Goal: Information Seeking & Learning: Learn about a topic

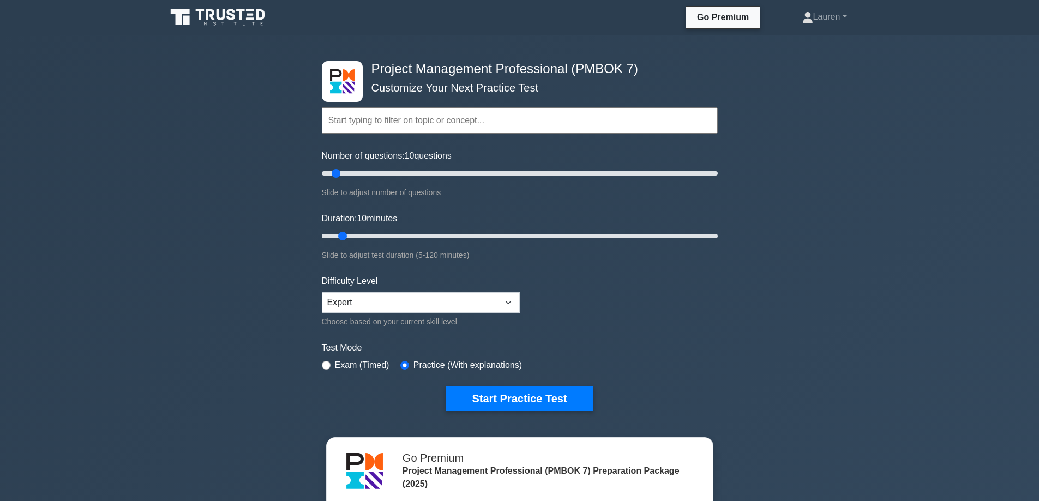
click at [419, 129] on input "text" at bounding box center [520, 120] width 396 height 26
type input "People"
click at [446, 386] on button "Start Practice Test" at bounding box center [519, 398] width 147 height 25
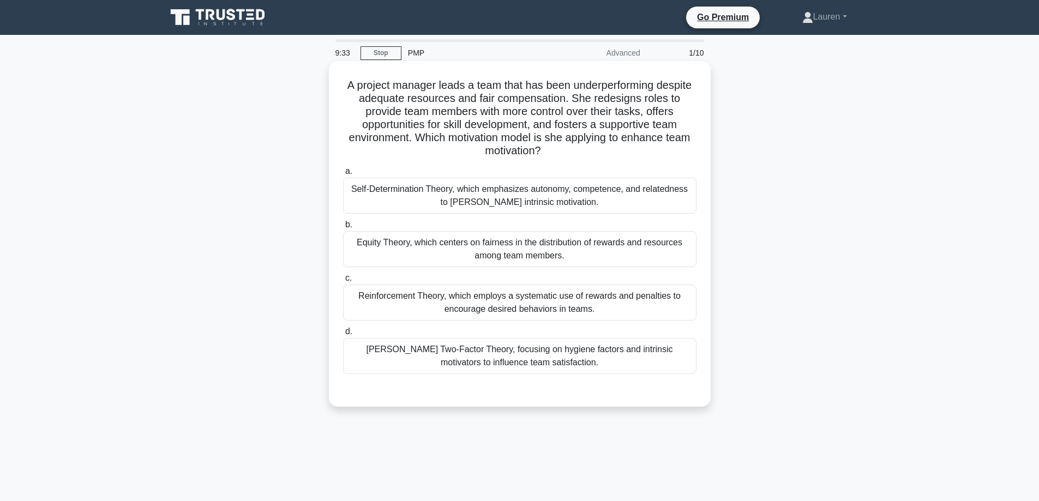
click at [607, 187] on div "Self-Determination Theory, which emphasizes autonomy, competence, and relatedne…" at bounding box center [519, 196] width 353 height 36
click at [343, 175] on input "a. Self-Determination Theory, which emphasizes autonomy, competence, and relate…" at bounding box center [343, 171] width 0 height 7
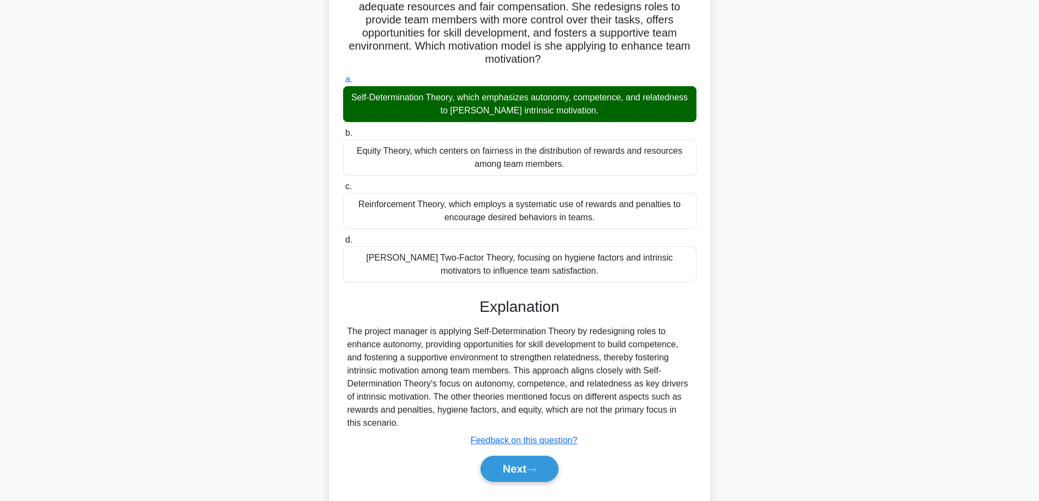
scroll to position [119, 0]
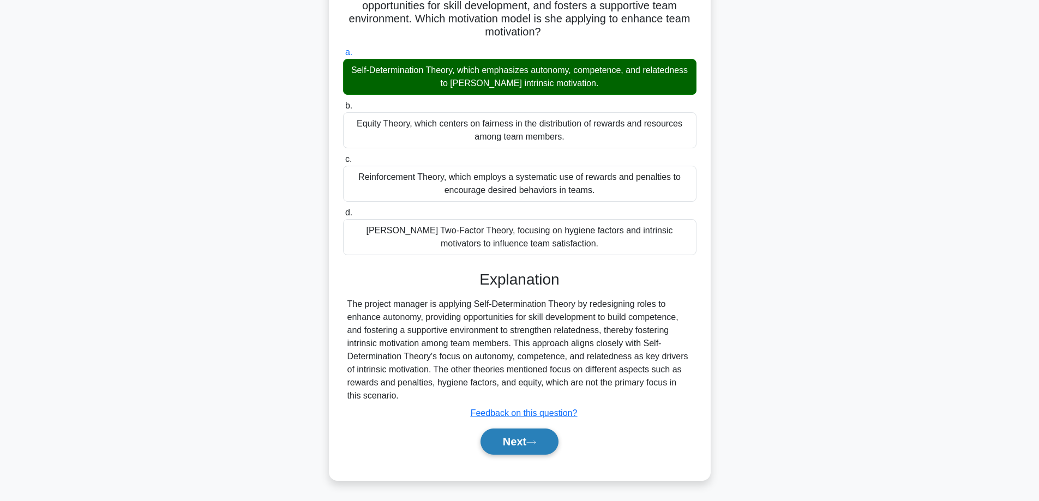
click at [498, 446] on button "Next" at bounding box center [519, 442] width 78 height 26
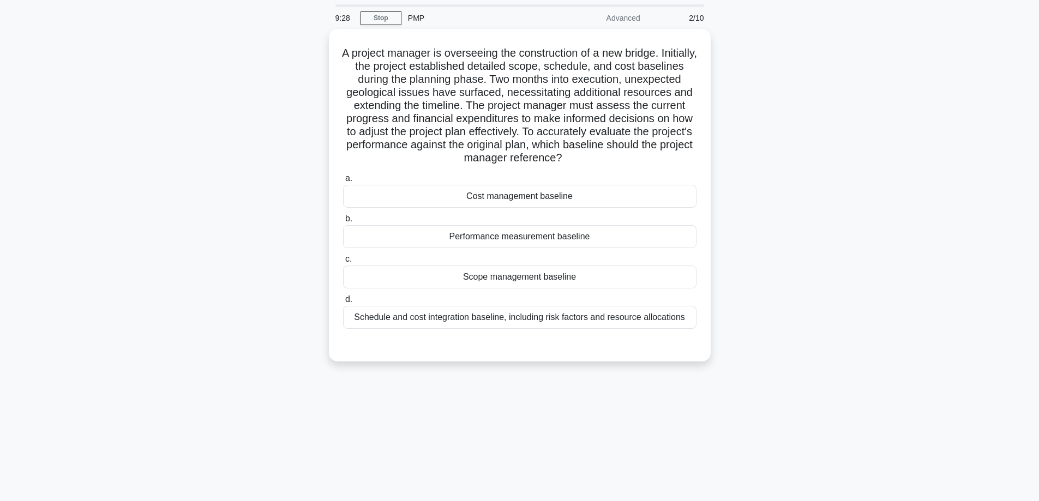
scroll to position [15, 0]
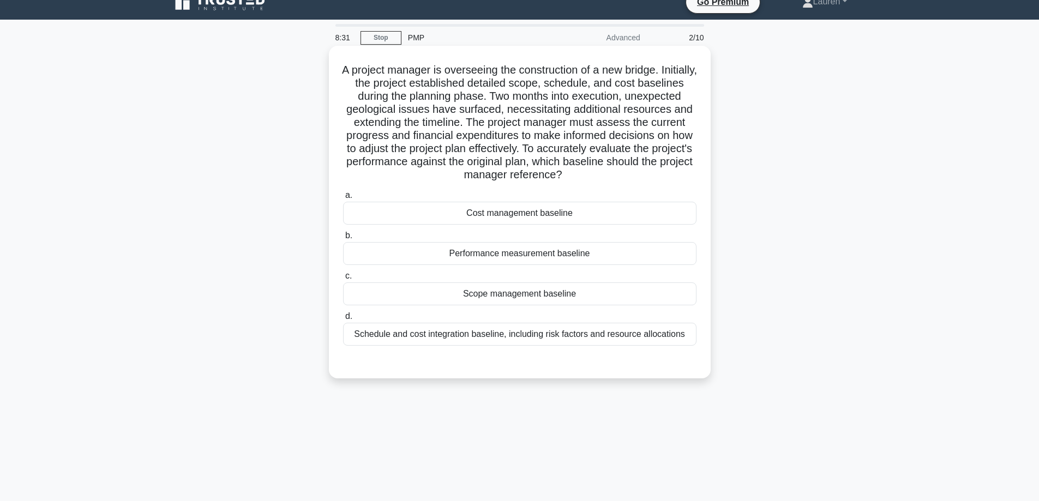
drag, startPoint x: 624, startPoint y: 149, endPoint x: 633, endPoint y: 171, distance: 23.5
click at [633, 171] on h5 "A project manager is overseeing the construction of a new bridge. Initially, th…" at bounding box center [520, 122] width 356 height 119
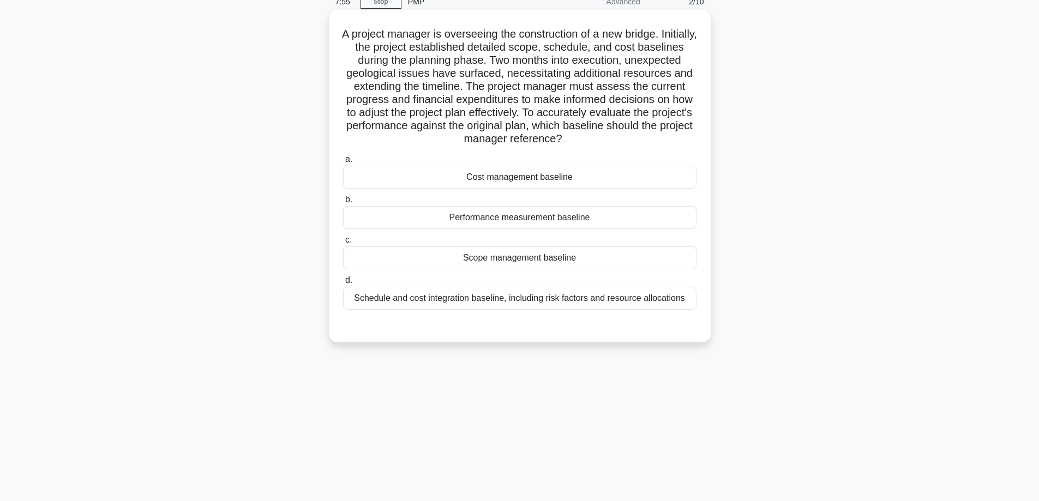
click at [606, 299] on div "Schedule and cost integration baseline, including risk factors and resource all…" at bounding box center [519, 298] width 353 height 23
click at [343, 284] on input "d. Schedule and cost integration baseline, including risk factors and resource …" at bounding box center [343, 280] width 0 height 7
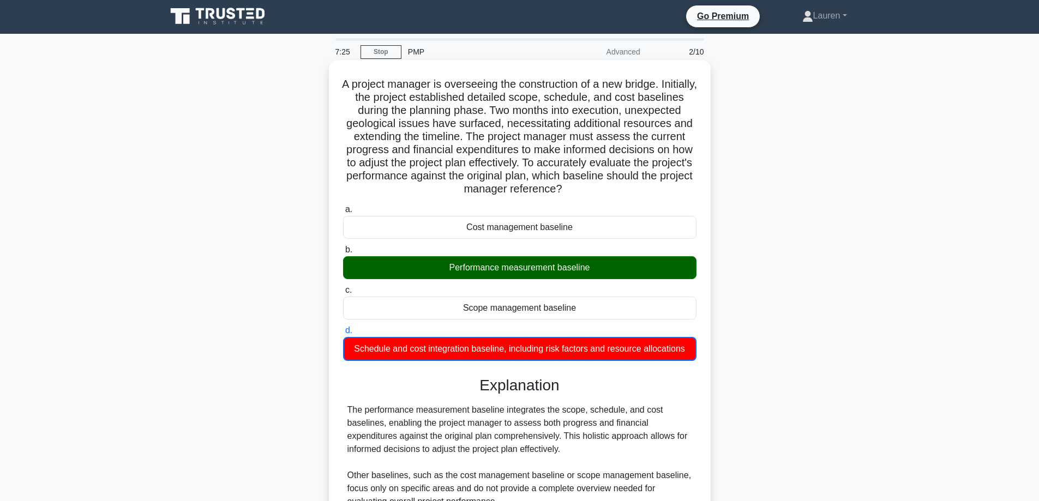
scroll to position [0, 0]
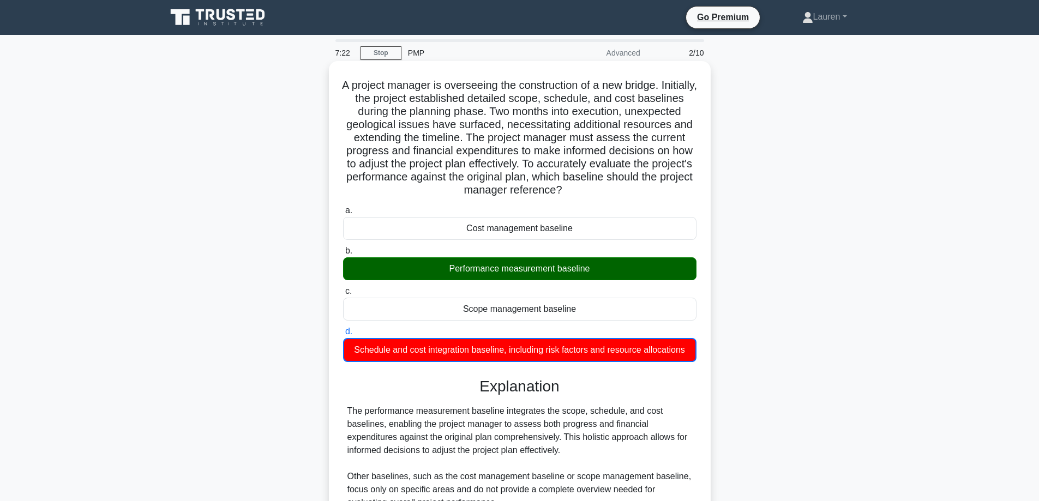
drag, startPoint x: 356, startPoint y: 83, endPoint x: 661, endPoint y: 187, distance: 321.8
click at [661, 187] on h5 "A project manager is overseeing the construction of a new bridge. Initially, th…" at bounding box center [520, 138] width 356 height 119
copy h5 "A project manager is overseeing the construction of a new bridge. Initially, th…"
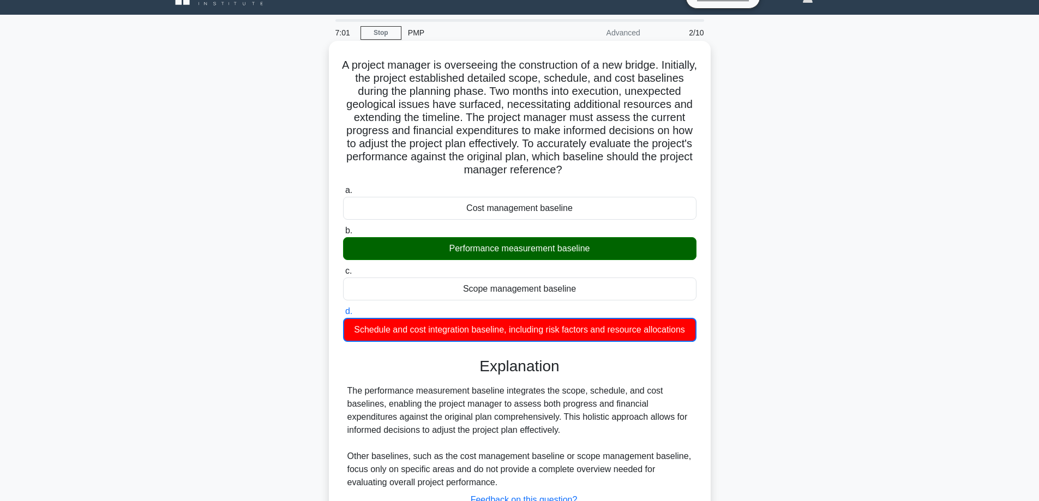
scroll to position [91, 0]
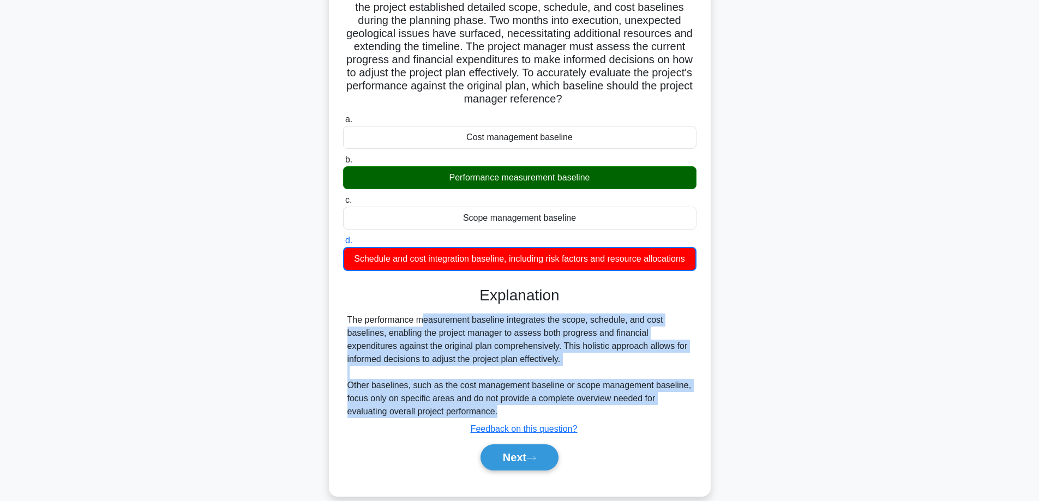
drag, startPoint x: 349, startPoint y: 321, endPoint x: 532, endPoint y: 406, distance: 202.5
click at [534, 407] on div "The performance measurement baseline integrates the scope, schedule, and cost b…" at bounding box center [519, 366] width 345 height 105
copy div "The performance measurement baseline integrates the scope, schedule, and cost b…"
click at [501, 468] on button "Next" at bounding box center [519, 457] width 78 height 26
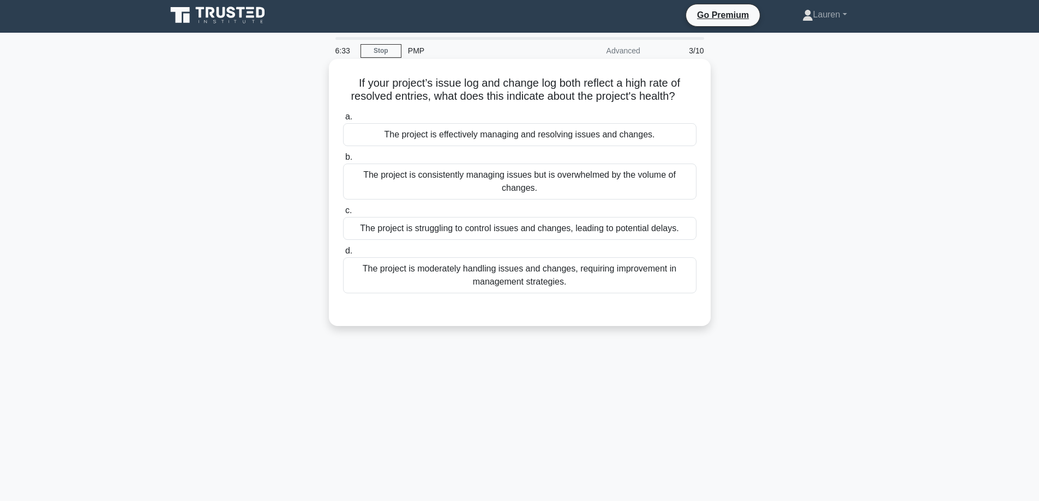
scroll to position [0, 0]
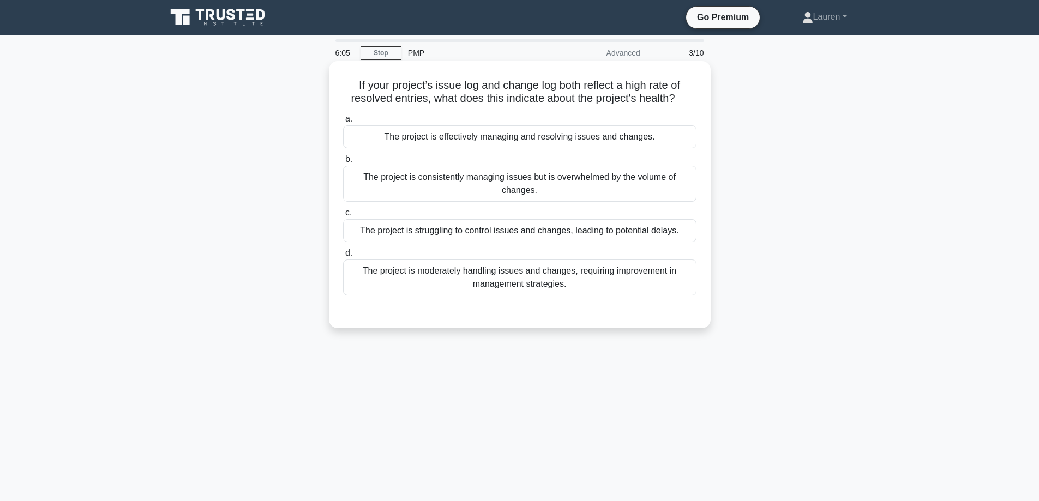
click at [572, 137] on div "The project is effectively managing and resolving issues and changes." at bounding box center [519, 136] width 353 height 23
click at [343, 123] on input "a. The project is effectively managing and resolving issues and changes." at bounding box center [343, 119] width 0 height 7
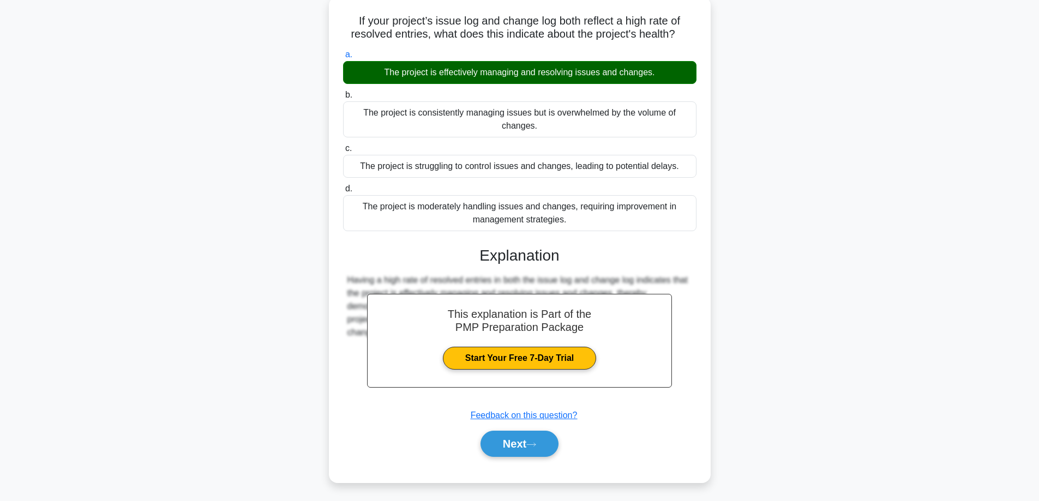
scroll to position [88, 0]
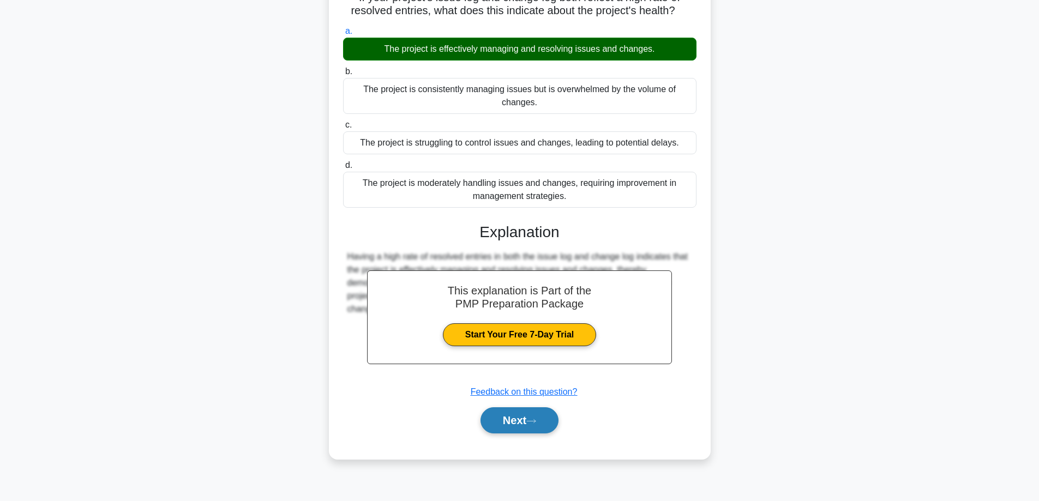
click at [525, 416] on button "Next" at bounding box center [519, 420] width 78 height 26
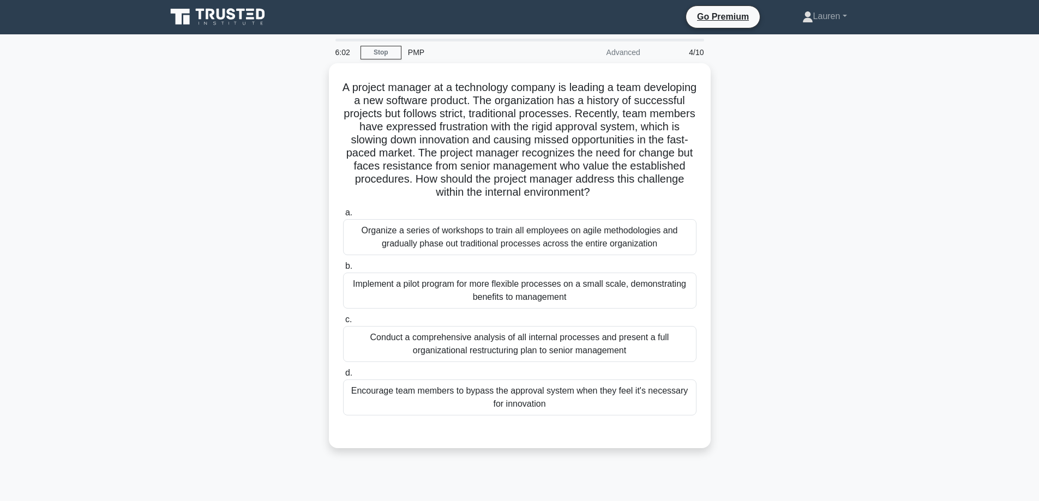
scroll to position [0, 0]
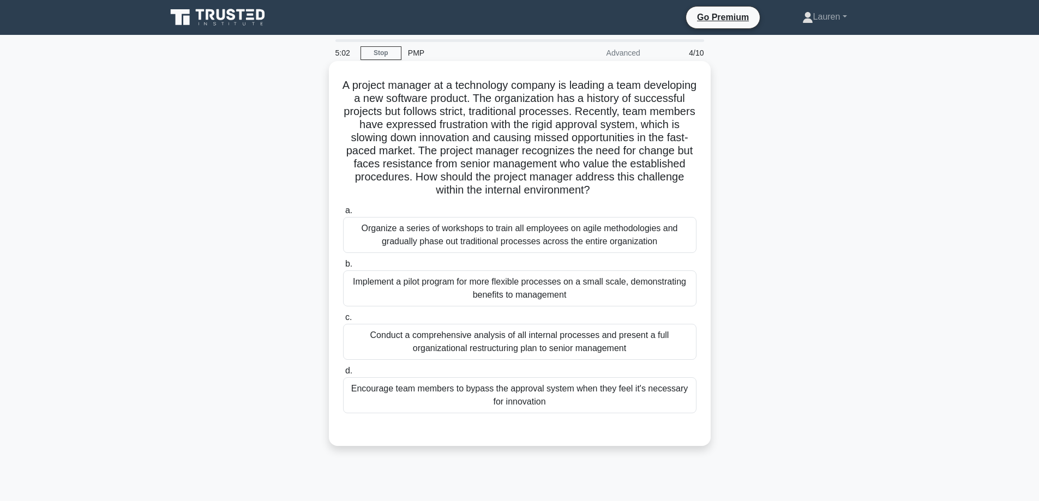
click at [608, 286] on div "Implement a pilot program for more flexible processes on a small scale, demonst…" at bounding box center [519, 289] width 353 height 36
click at [343, 268] on input "b. Implement a pilot program for more flexible processes on a small scale, demo…" at bounding box center [343, 264] width 0 height 7
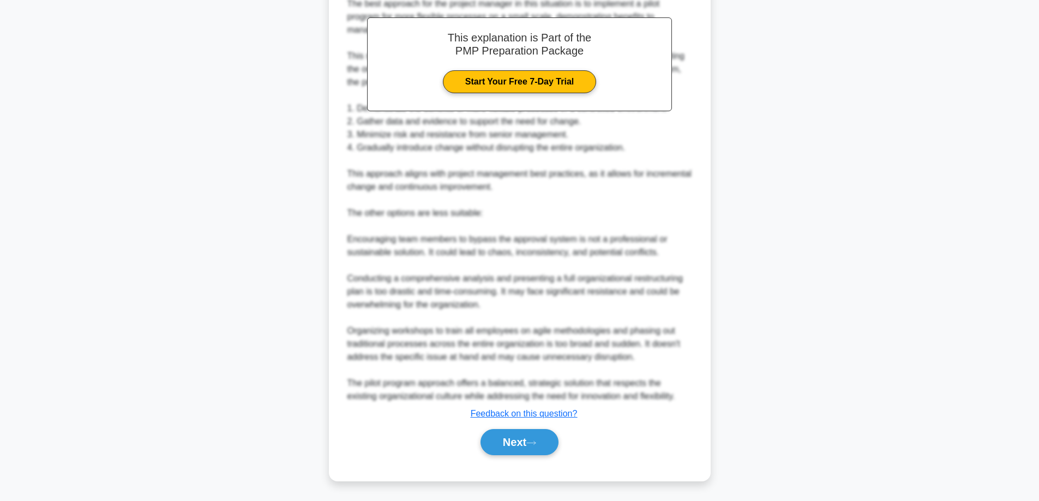
scroll to position [460, 0]
click at [504, 443] on button "Next" at bounding box center [519, 442] width 78 height 26
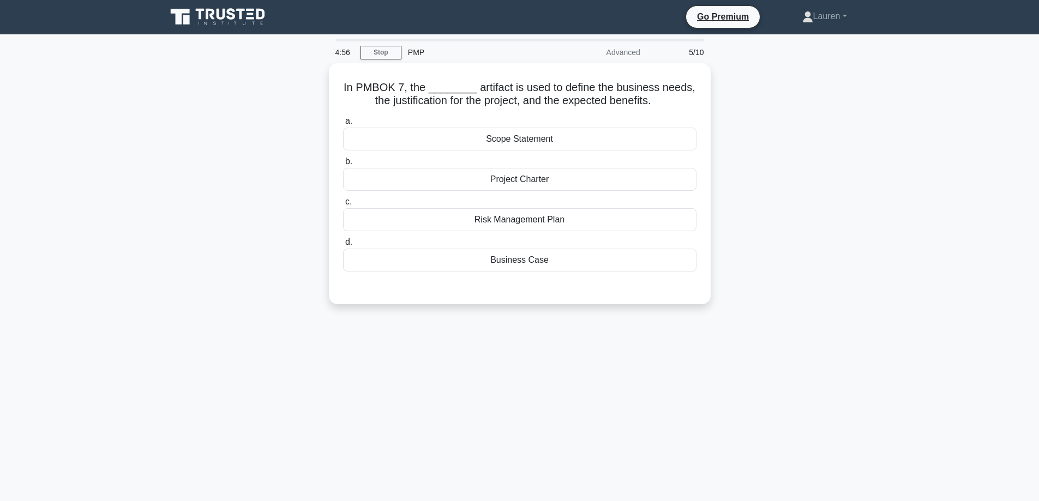
scroll to position [0, 0]
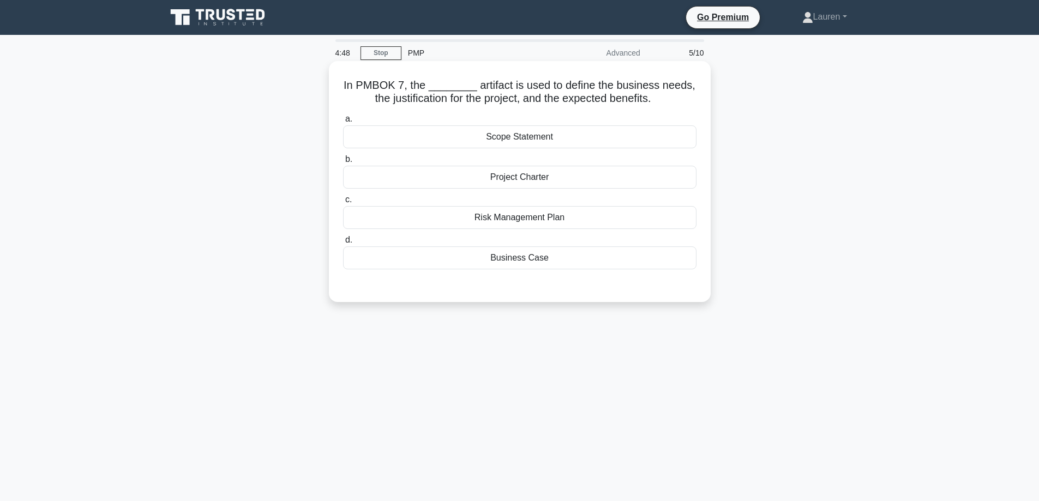
click at [555, 254] on div "Business Case" at bounding box center [519, 258] width 353 height 23
click at [343, 244] on input "d. Business Case" at bounding box center [343, 240] width 0 height 7
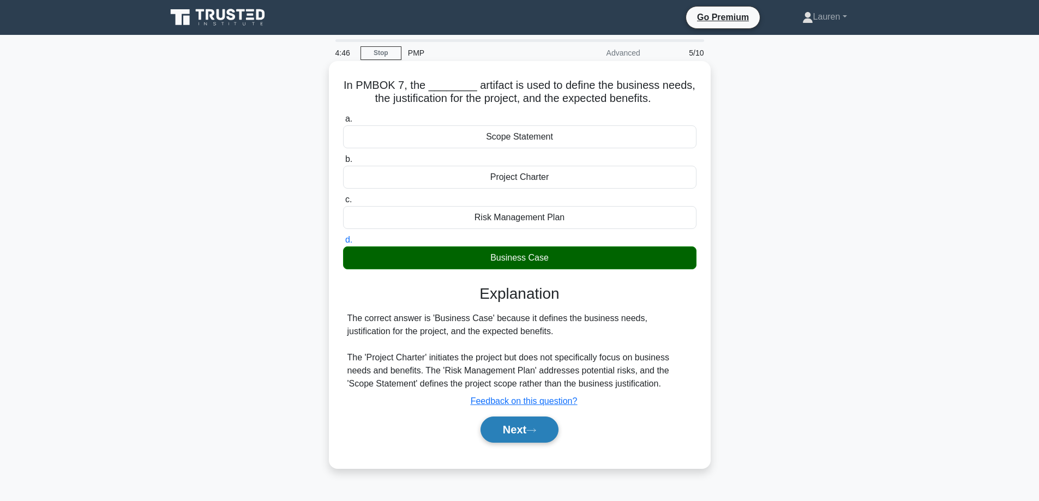
click at [525, 425] on button "Next" at bounding box center [519, 430] width 78 height 26
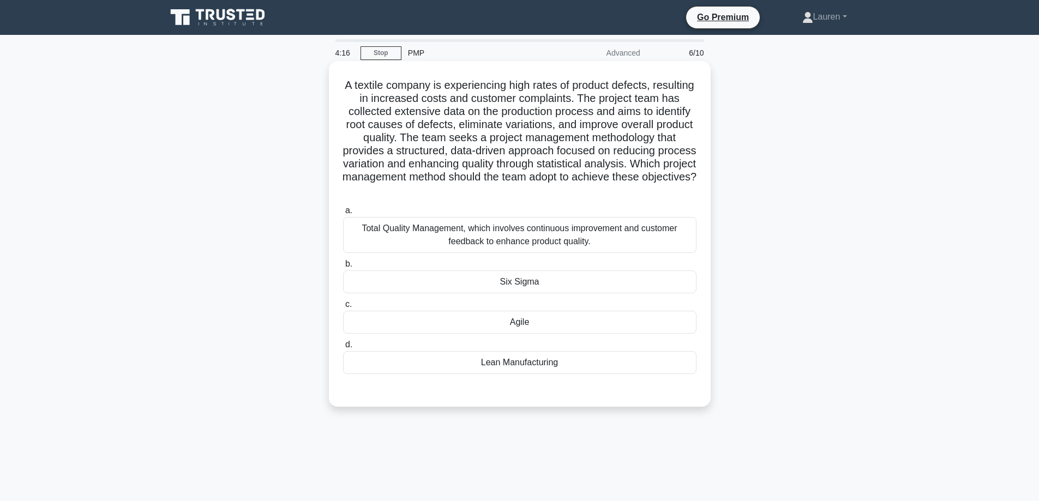
click at [532, 281] on div "Six Sigma" at bounding box center [519, 282] width 353 height 23
click at [343, 268] on input "b. Six Sigma" at bounding box center [343, 264] width 0 height 7
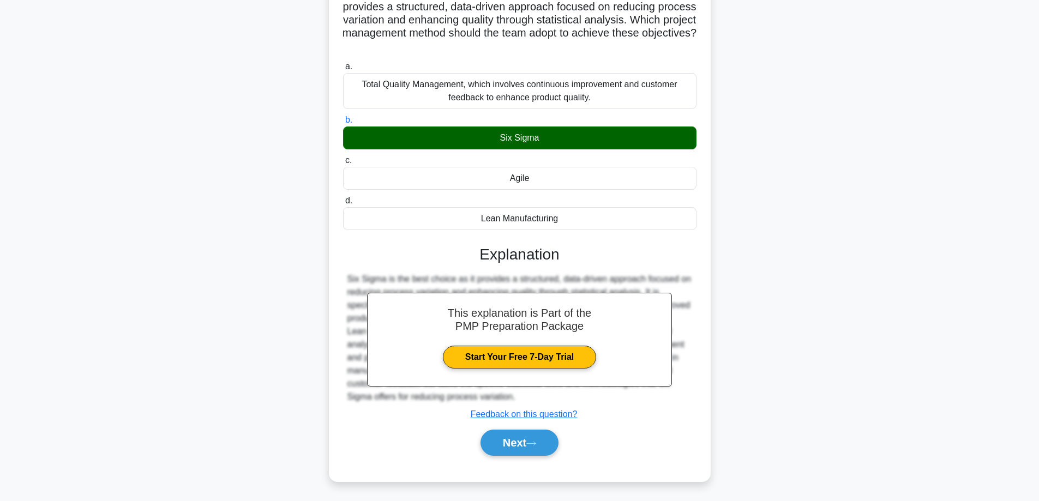
scroll to position [146, 0]
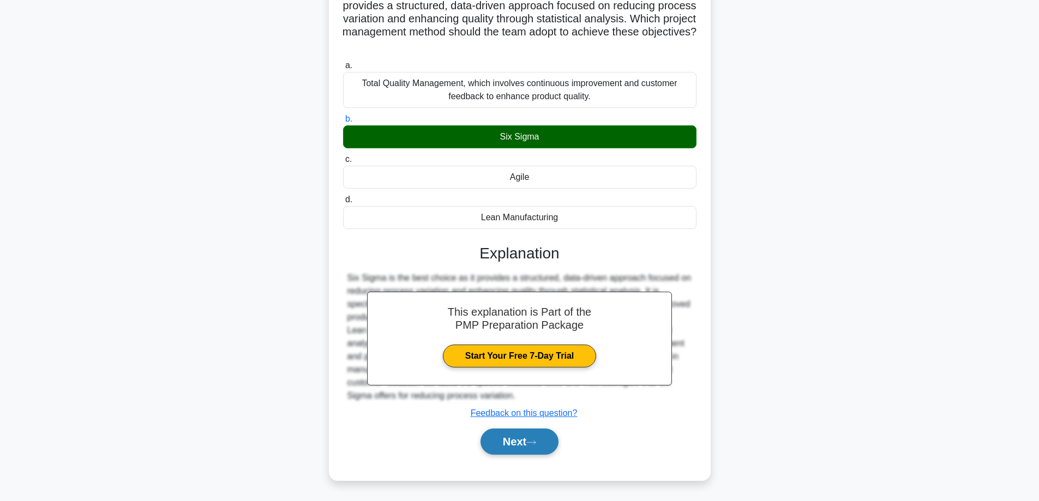
click at [525, 440] on button "Next" at bounding box center [519, 442] width 78 height 26
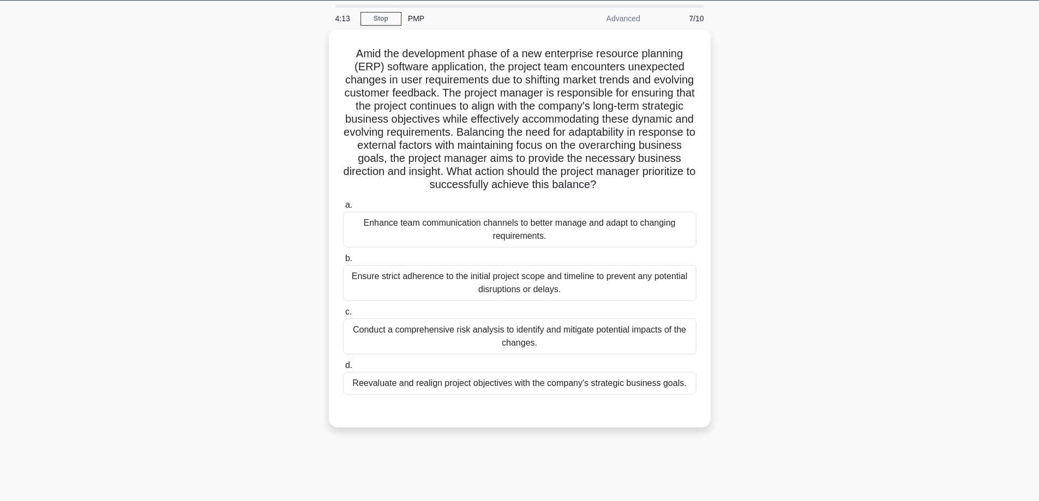
scroll to position [33, 0]
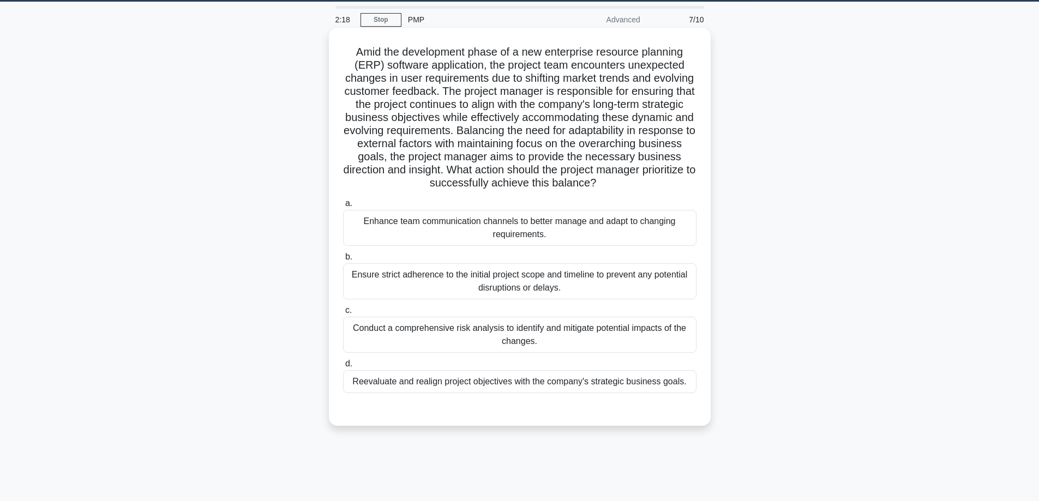
click at [566, 224] on div "Enhance team communication channels to better manage and adapt to changing requ…" at bounding box center [519, 228] width 353 height 36
click at [343, 207] on input "a. Enhance team communication channels to better manage and adapt to changing r…" at bounding box center [343, 203] width 0 height 7
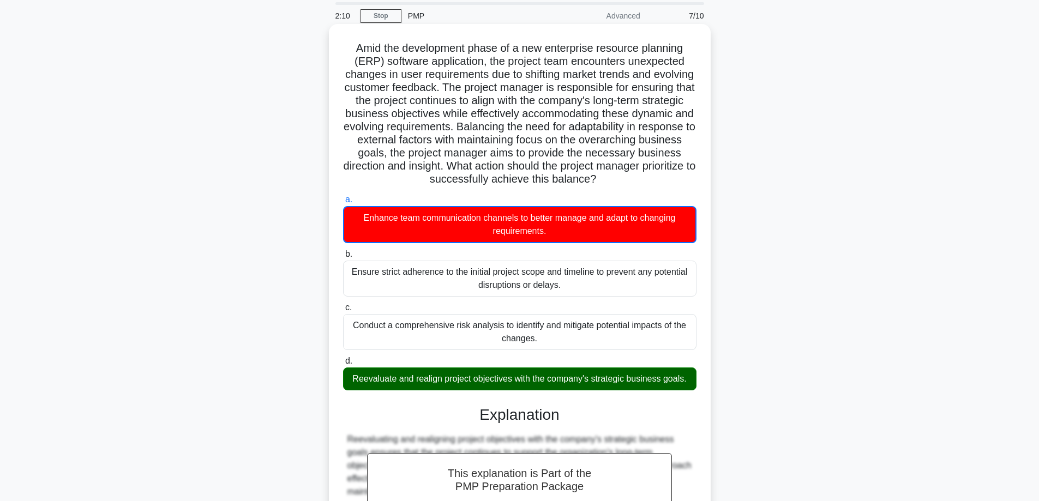
scroll to position [15, 0]
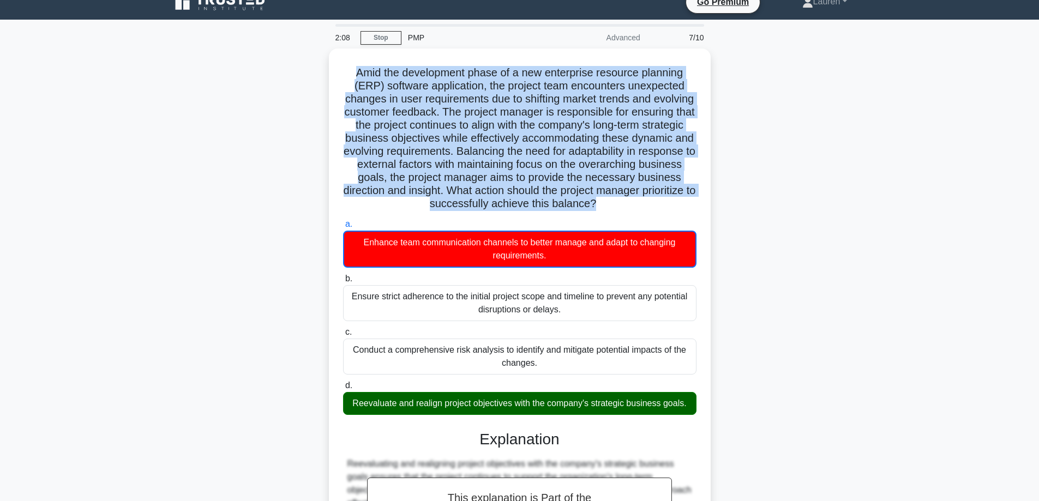
drag, startPoint x: 667, startPoint y: 200, endPoint x: 310, endPoint y: 76, distance: 377.9
click at [310, 76] on div "Amid the development phase of a new enterprise resource planning (ERP) software…" at bounding box center [520, 364] width 720 height 631
copy h5 "Amid the development phase of a new enterprise resource planning (ERP) software…"
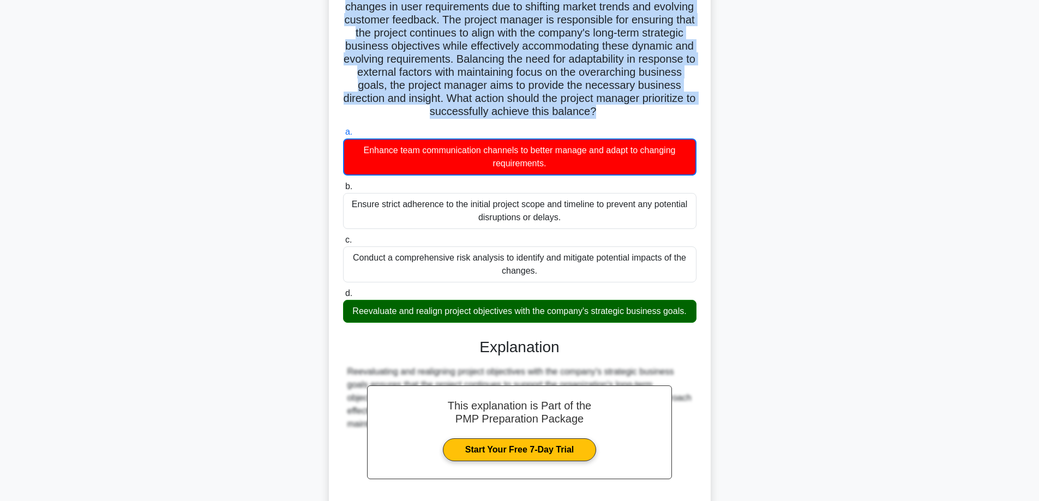
scroll to position [106, 0]
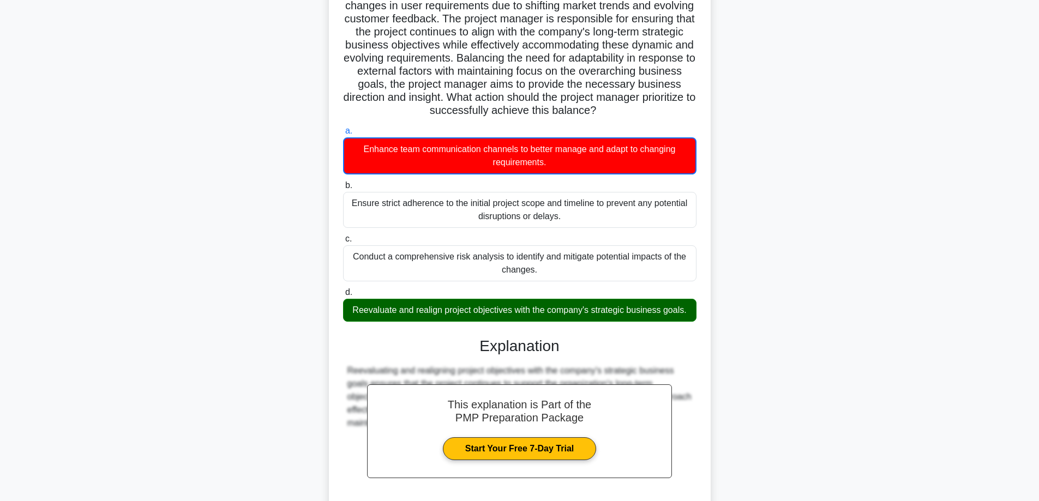
click at [671, 296] on label "d. Reevaluate and realign project objectives with the company's strategic busin…" at bounding box center [519, 304] width 353 height 36
click at [343, 296] on input "d. Reevaluate and realign project objectives with the company's strategic busin…" at bounding box center [343, 292] width 0 height 7
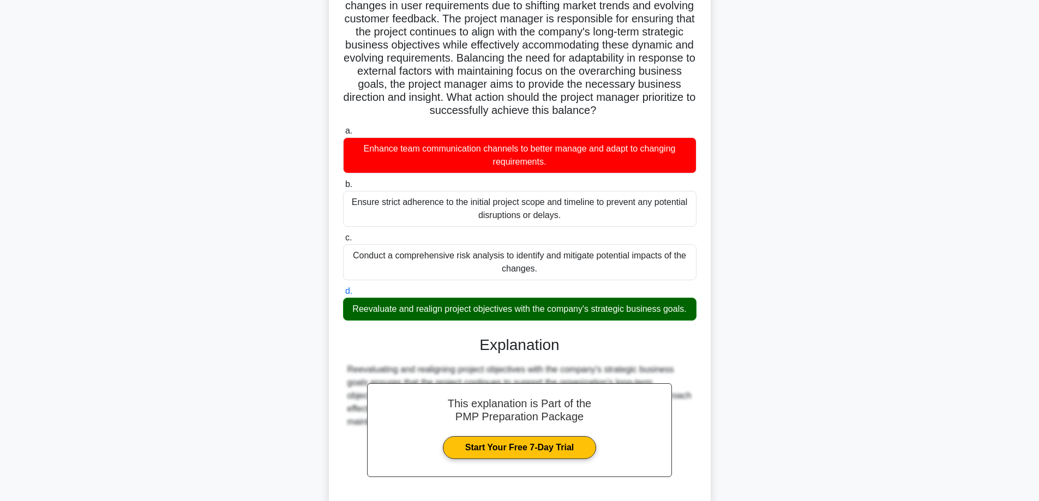
drag, startPoint x: 689, startPoint y: 310, endPoint x: 470, endPoint y: 310, distance: 219.8
click at [474, 310] on div "Reevaluate and realign project objectives with the company's strategic business…" at bounding box center [519, 309] width 353 height 23
drag, startPoint x: 351, startPoint y: 310, endPoint x: 688, endPoint y: 310, distance: 337.1
click at [688, 310] on div "Reevaluate and realign project objectives with the company's strategic business…" at bounding box center [519, 309] width 353 height 23
copy div "Reevaluate and realign project objectives with the company's strategic business…"
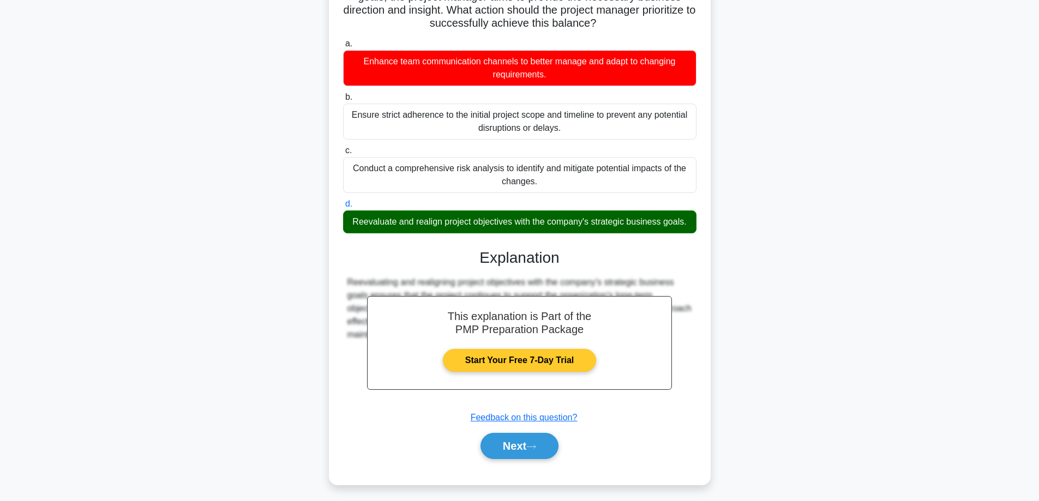
scroll to position [198, 0]
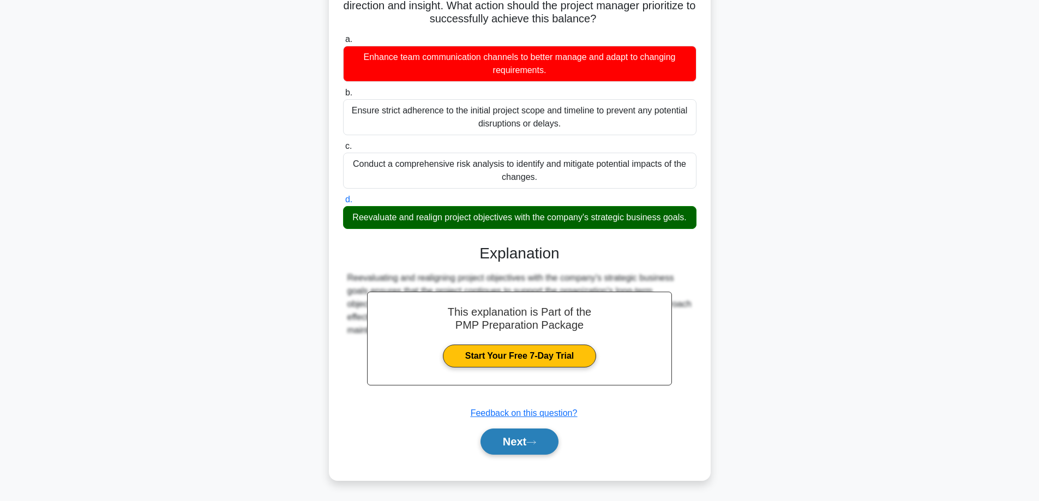
click at [525, 437] on button "Next" at bounding box center [519, 442] width 78 height 26
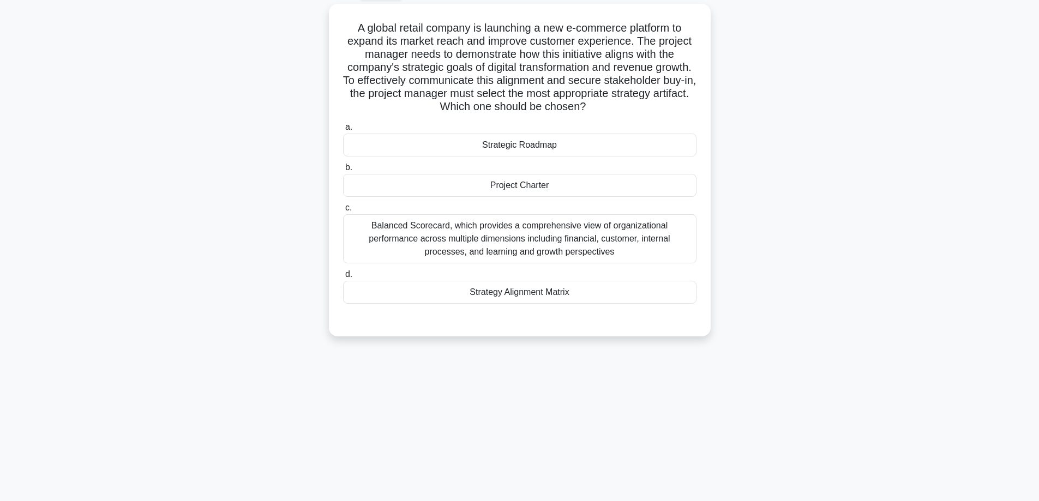
scroll to position [15, 0]
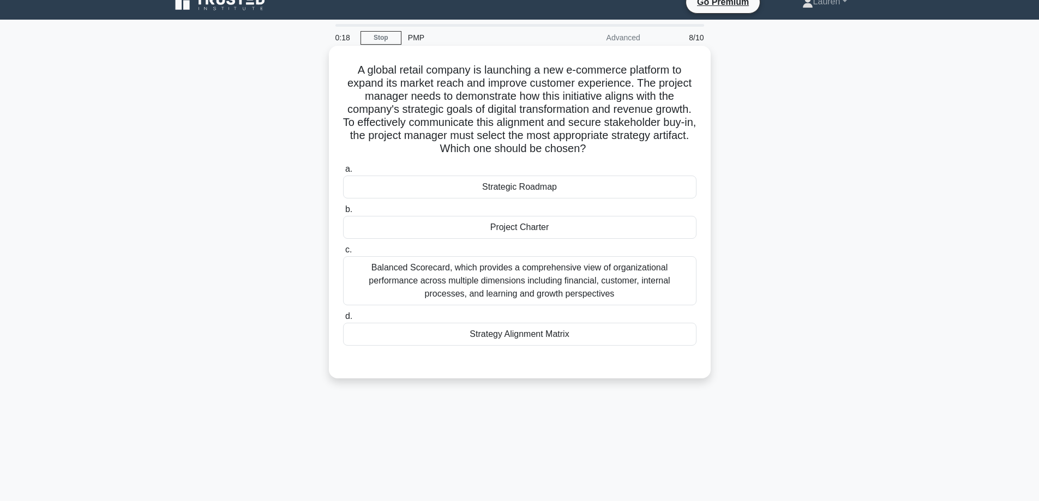
click at [554, 185] on div "Strategic Roadmap" at bounding box center [519, 187] width 353 height 23
click at [343, 173] on input "a. Strategic Roadmap" at bounding box center [343, 169] width 0 height 7
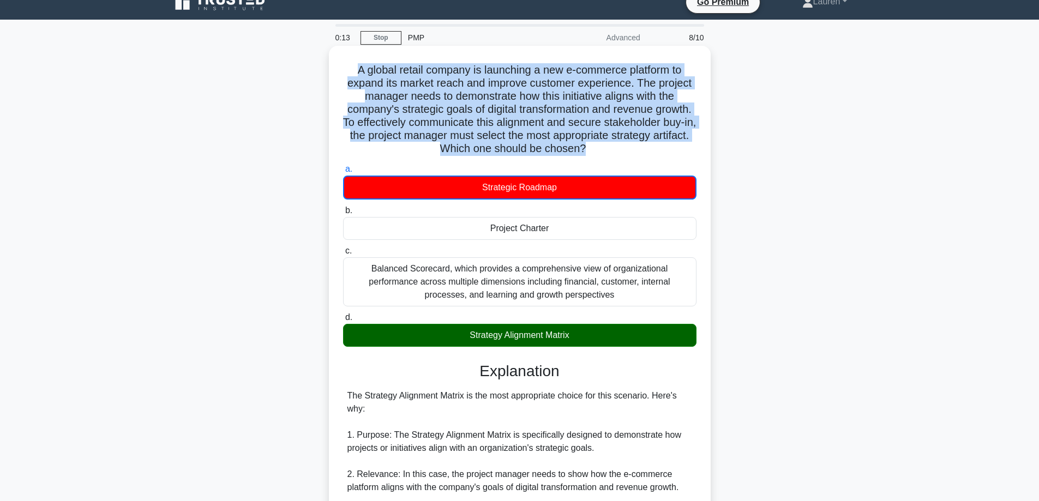
drag, startPoint x: 657, startPoint y: 149, endPoint x: 351, endPoint y: 57, distance: 319.6
click at [351, 57] on div "A global retail company is launching a new e-commerce platform to expand its ma…" at bounding box center [519, 453] width 373 height 806
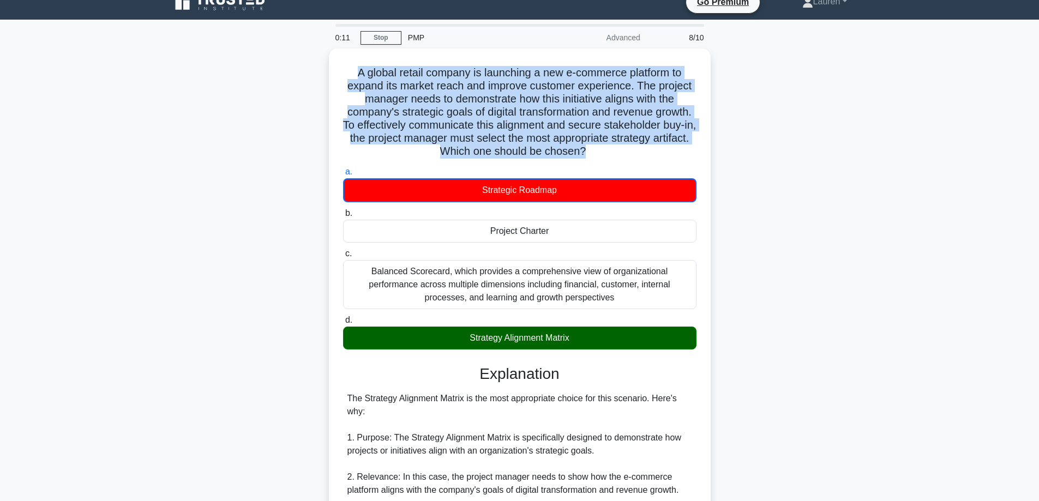
copy h5 "A global retail company is launching a new e-commerce platform to expand its ma…"
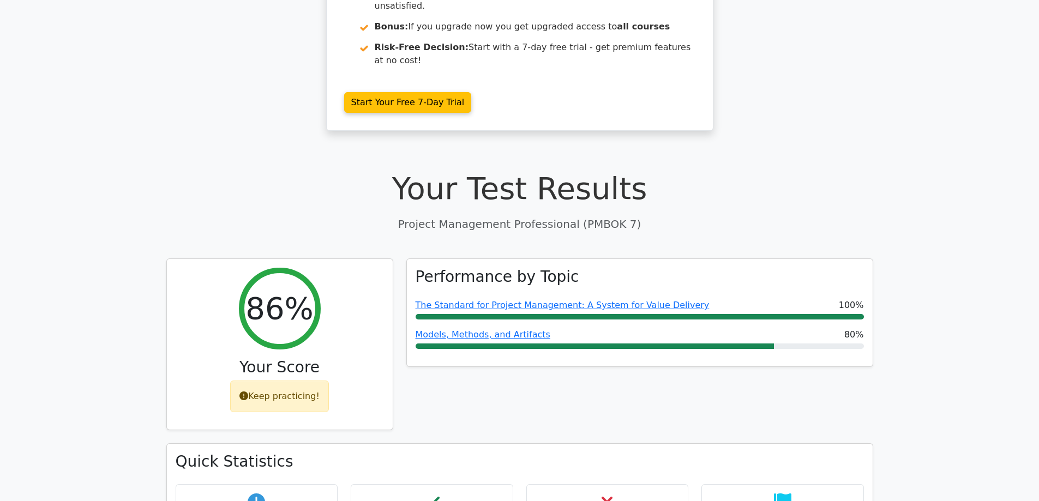
scroll to position [236, 0]
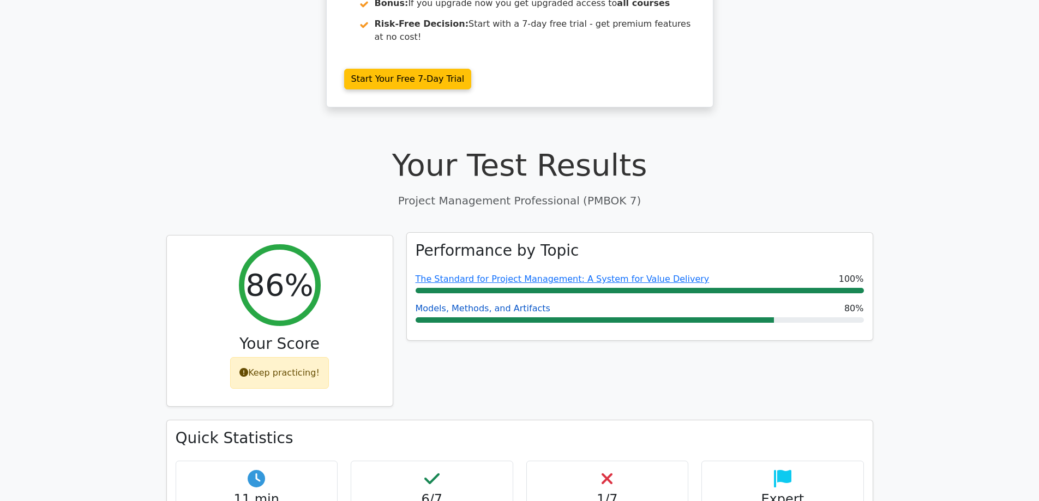
click at [531, 303] on link "Models, Methods, and Artifacts" at bounding box center [483, 308] width 135 height 10
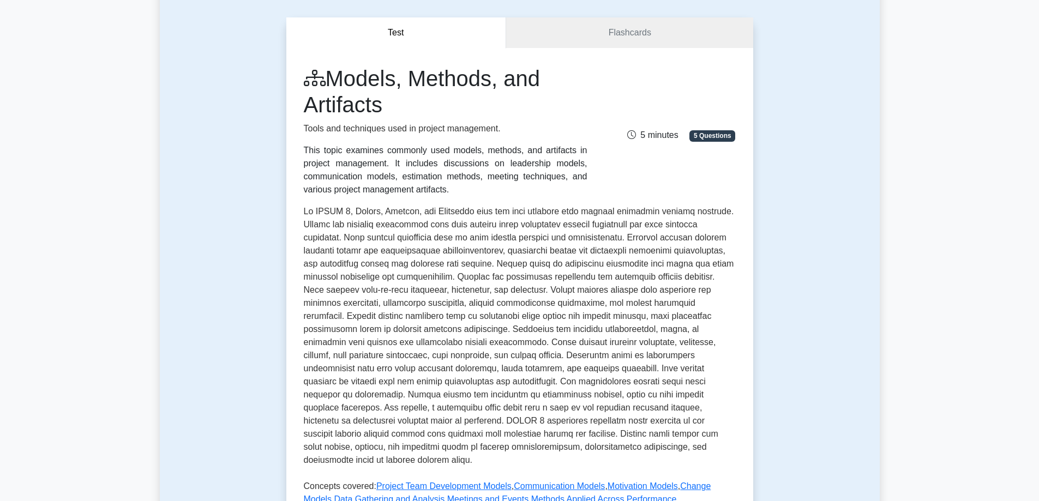
scroll to position [73, 0]
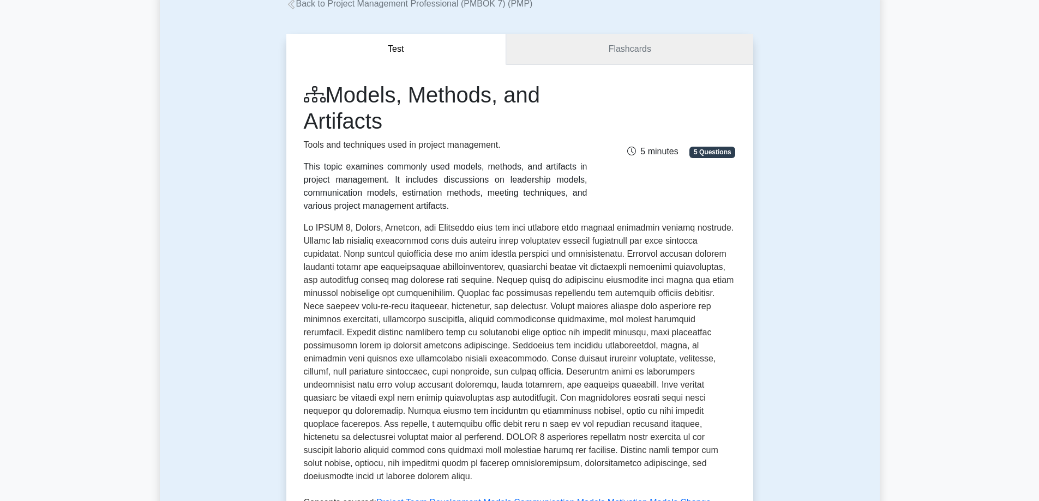
click at [637, 48] on link "Flashcards" at bounding box center [629, 49] width 247 height 31
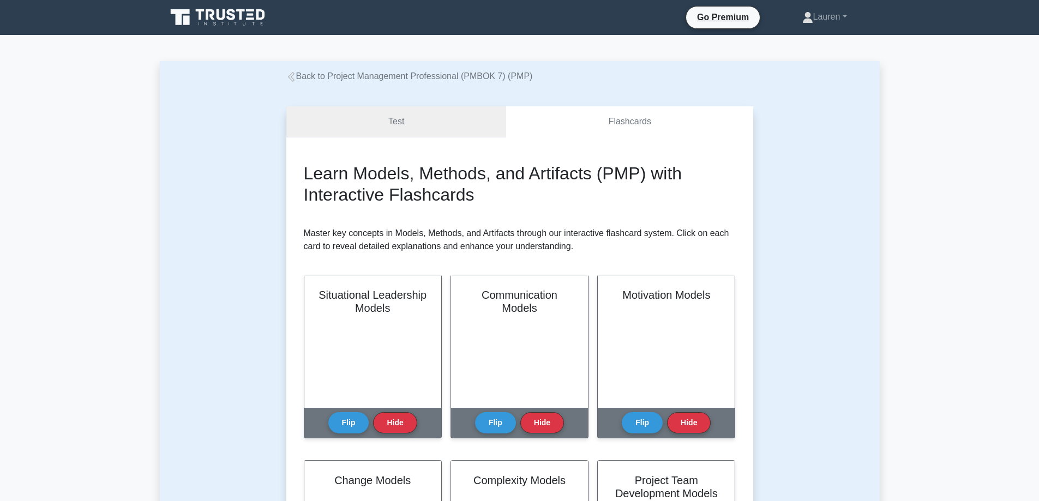
click at [429, 119] on link "Test" at bounding box center [396, 121] width 220 height 31
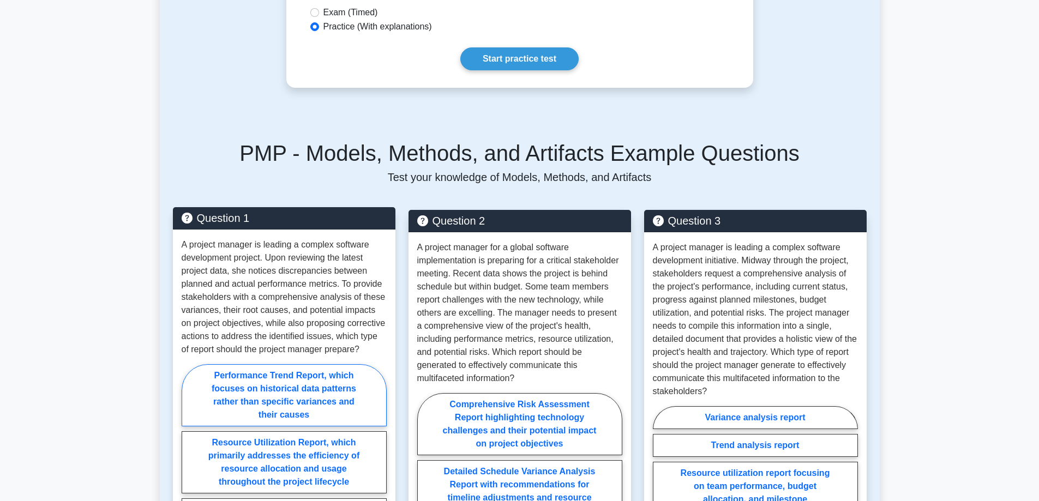
scroll to position [672, 0]
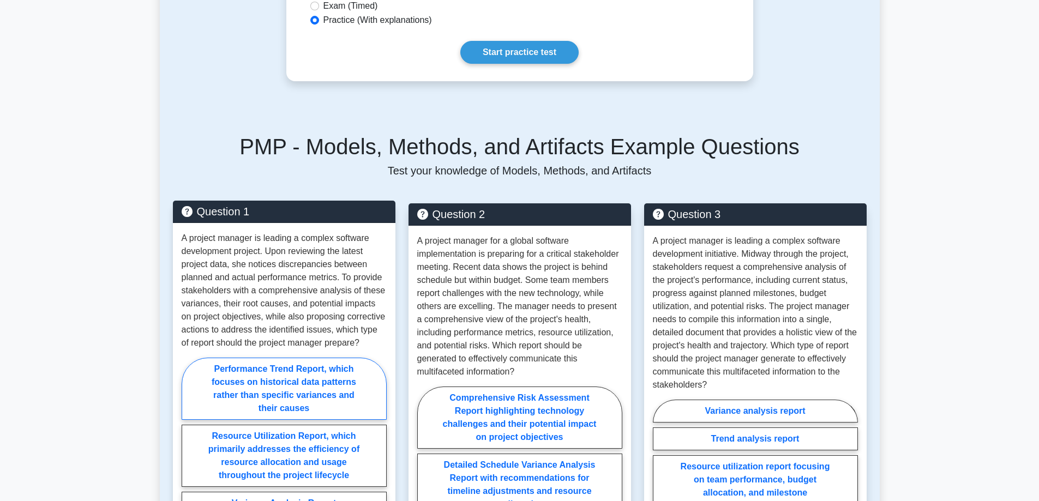
click at [253, 358] on label "Performance Trend Report, which focuses on historical data patterns rather than…" at bounding box center [284, 389] width 205 height 62
click at [189, 470] on input "Performance Trend Report, which focuses on historical data patterns rather than…" at bounding box center [185, 473] width 7 height 7
radio input "true"
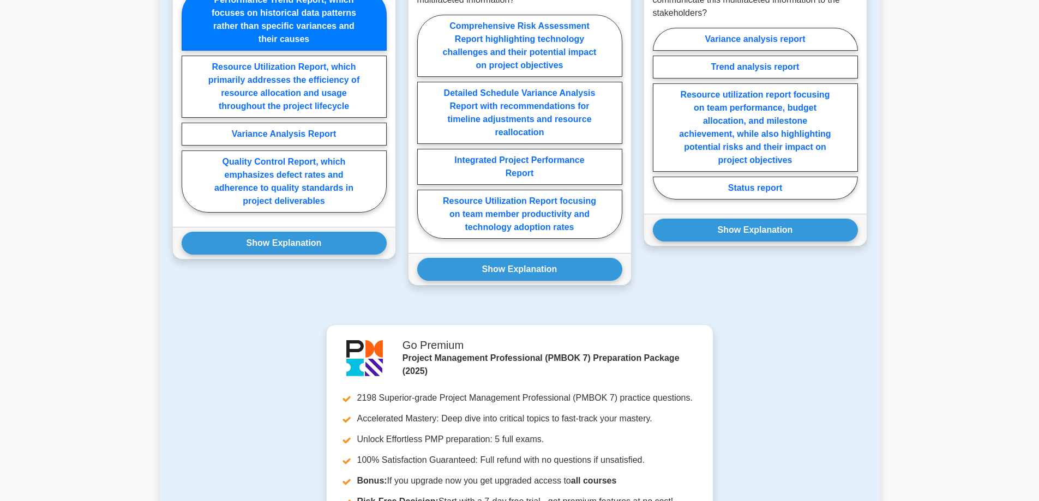
scroll to position [1036, 0]
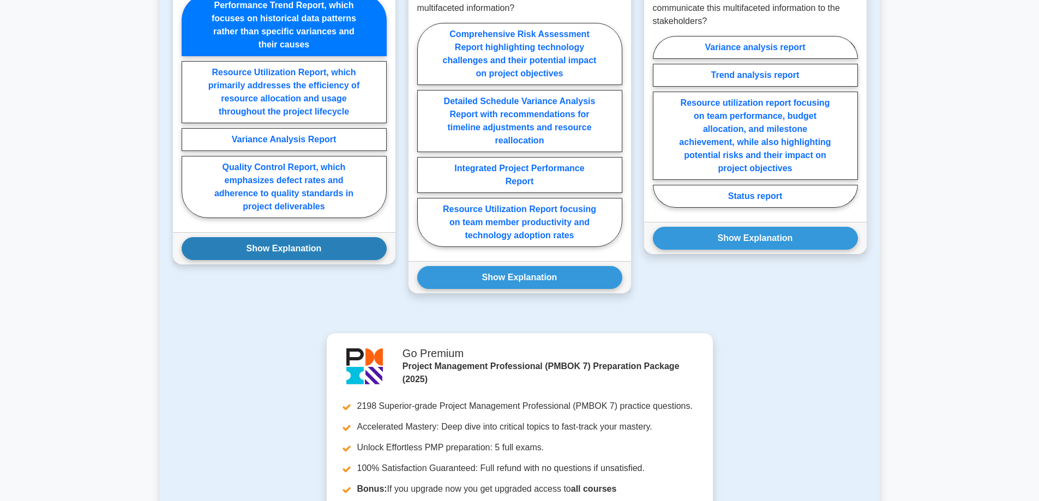
click at [266, 237] on button "Show Explanation" at bounding box center [284, 248] width 205 height 23
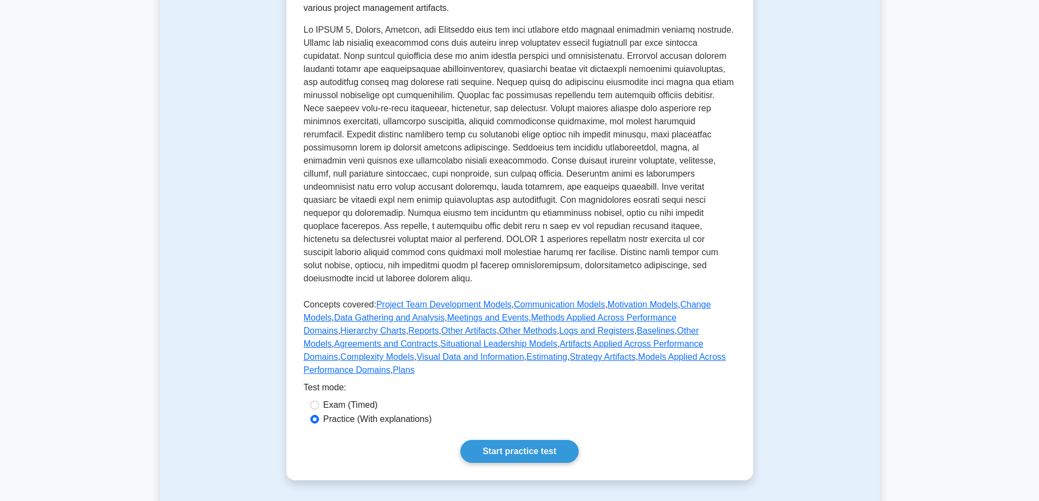
scroll to position [273, 0]
